Goal: Information Seeking & Learning: Learn about a topic

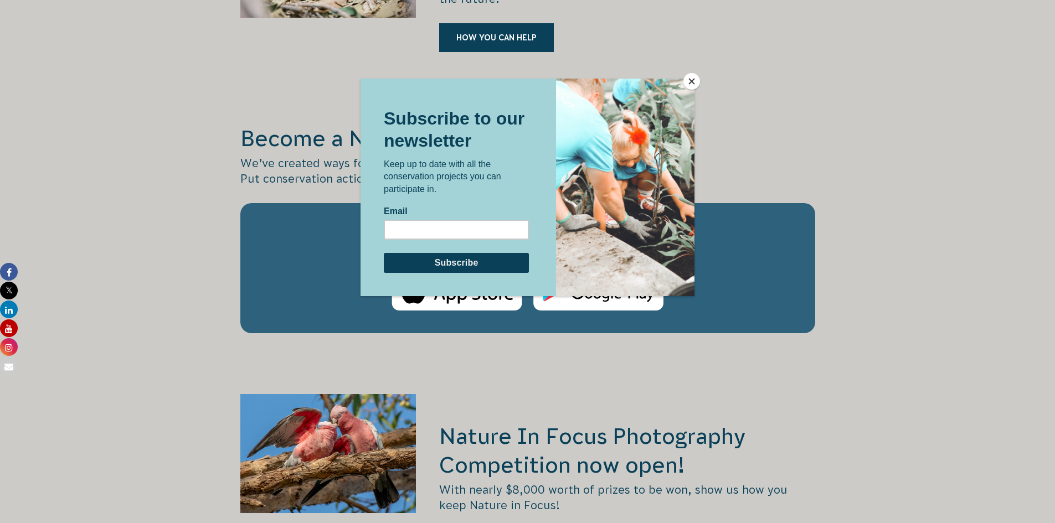
scroll to position [1788, 0]
click at [688, 81] on button "Close" at bounding box center [691, 81] width 17 height 17
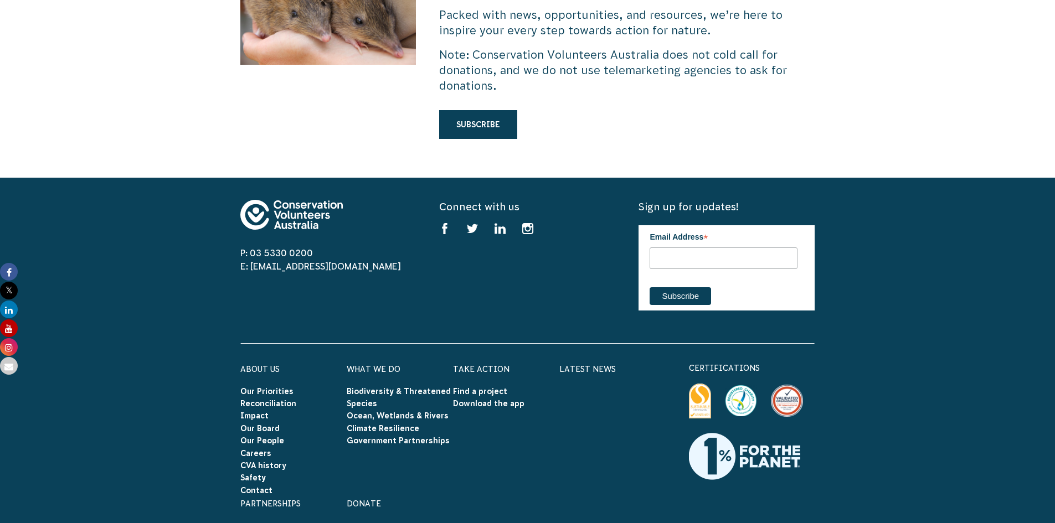
scroll to position [3450, 0]
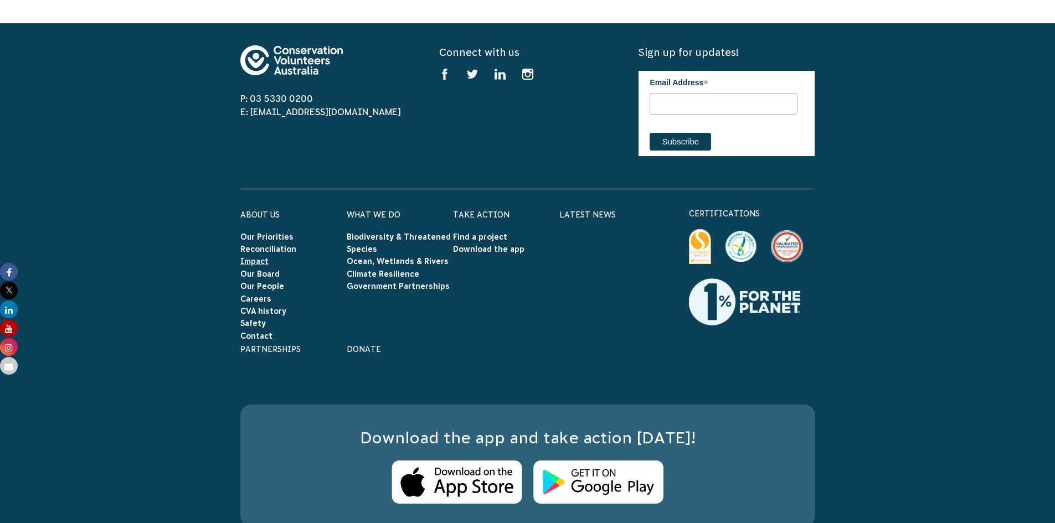
click at [260, 257] on link "Impact" at bounding box center [254, 261] width 28 height 9
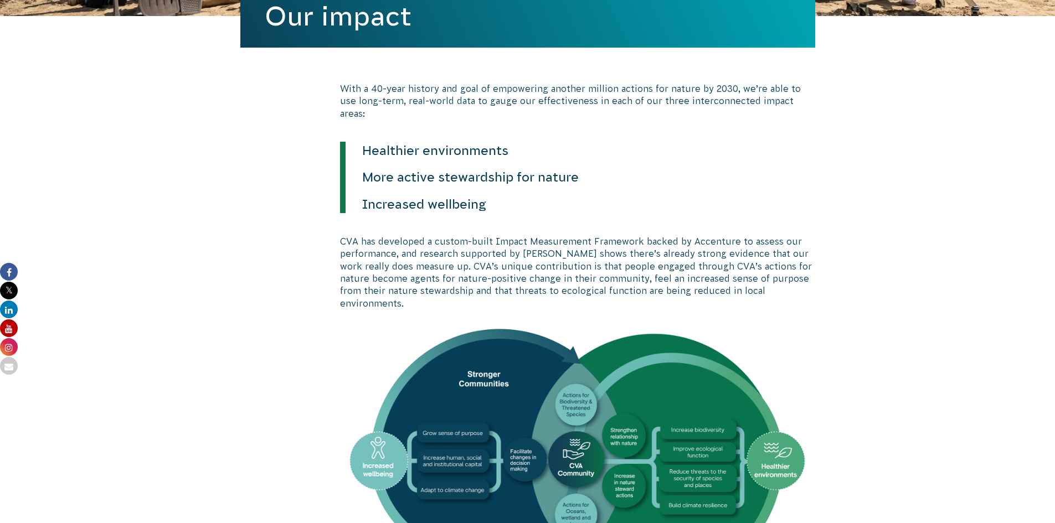
scroll to position [326, 0]
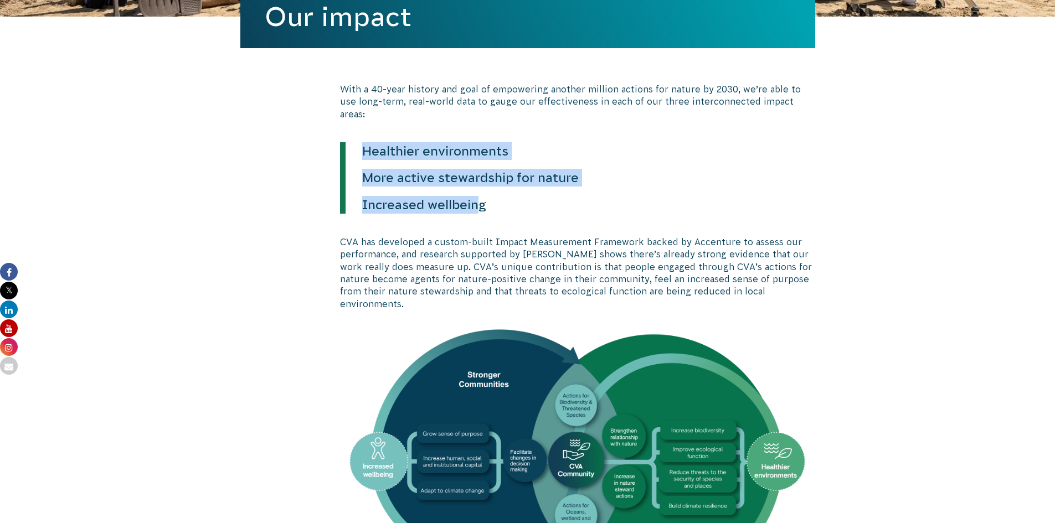
drag, startPoint x: 480, startPoint y: 194, endPoint x: 357, endPoint y: 145, distance: 133.2
click at [357, 145] on blockquote "Healthier environments More active stewardship for nature Increased wellbeing" at bounding box center [542, 177] width 404 height 71
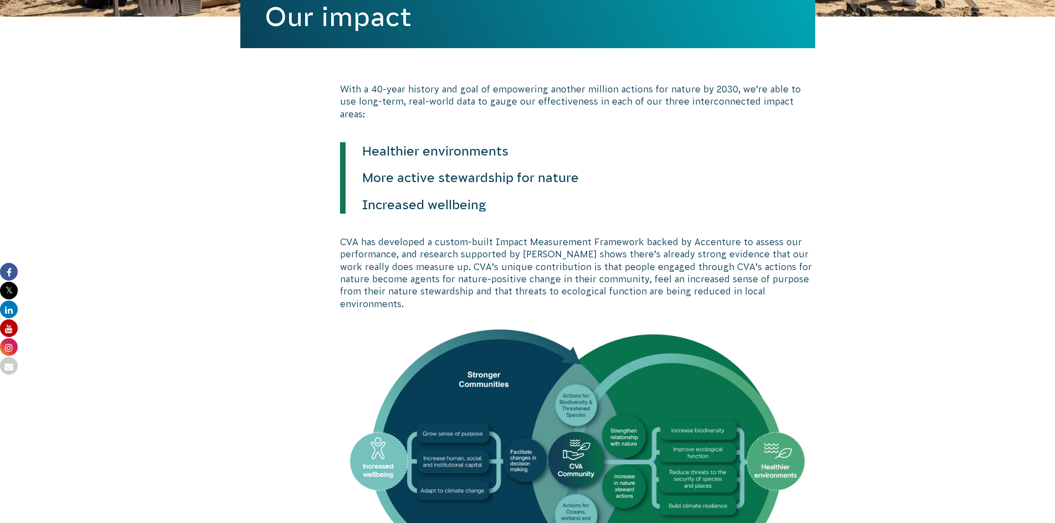
click at [504, 180] on blockquote "Healthier environments More active stewardship for nature Increased wellbeing" at bounding box center [542, 177] width 404 height 71
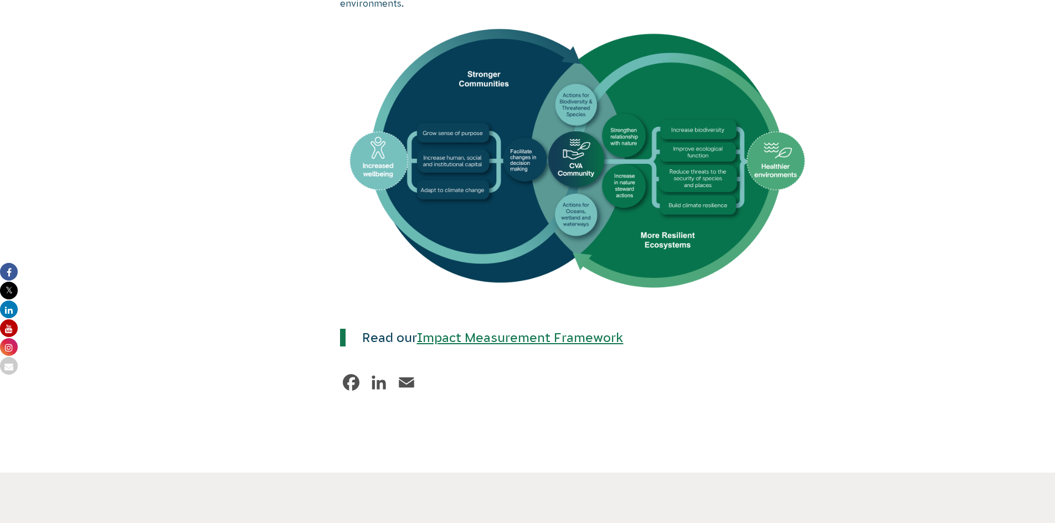
scroll to position [626, 0]
click at [613, 331] on link "Impact Measurement Framework" at bounding box center [520, 338] width 207 height 14
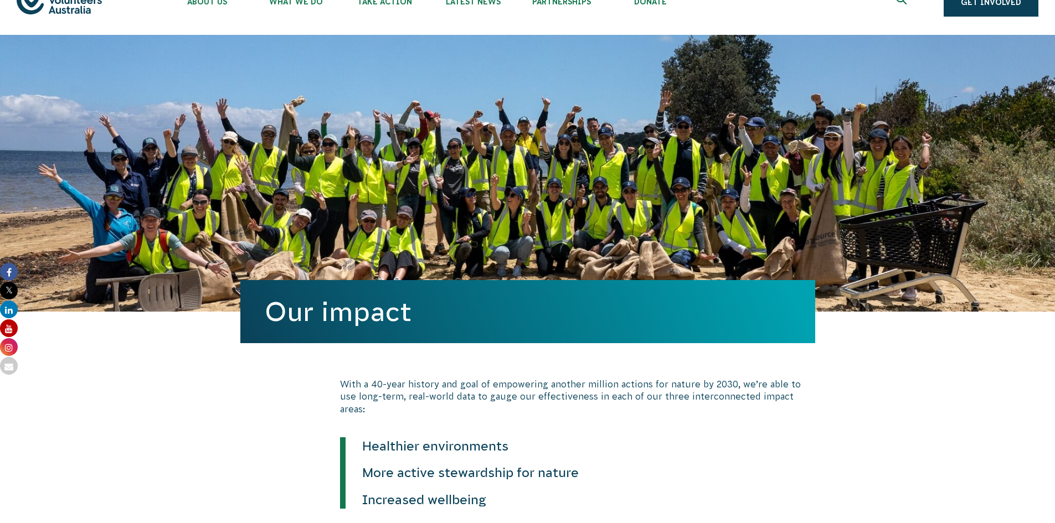
scroll to position [0, 0]
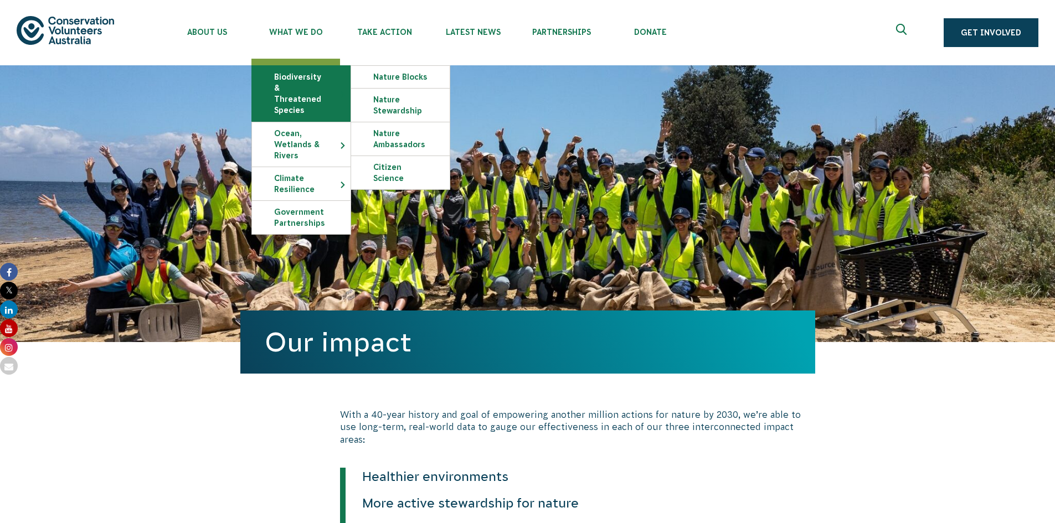
click at [311, 96] on link "Biodiversity & Threatened Species" at bounding box center [301, 93] width 99 height 55
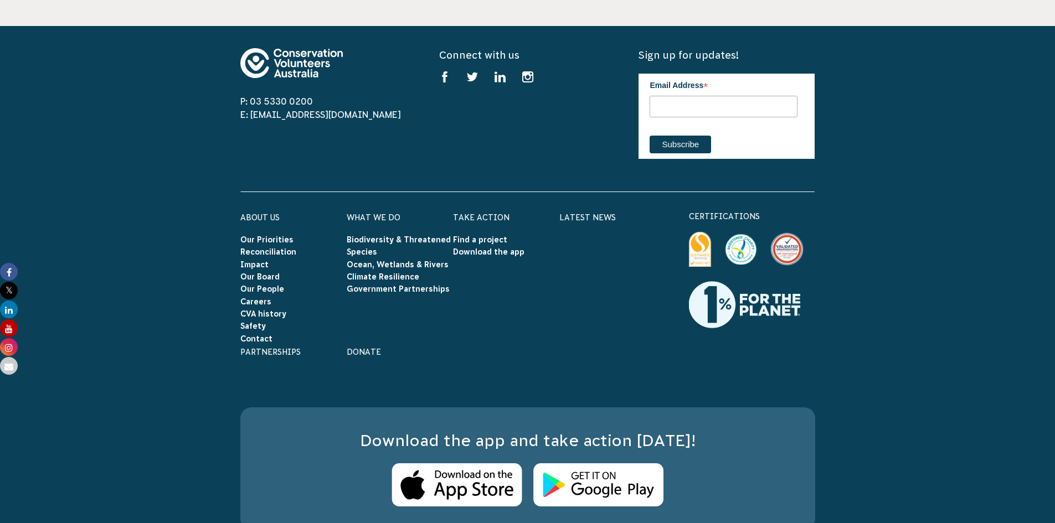
scroll to position [4294, 0]
